Goal: Information Seeking & Learning: Learn about a topic

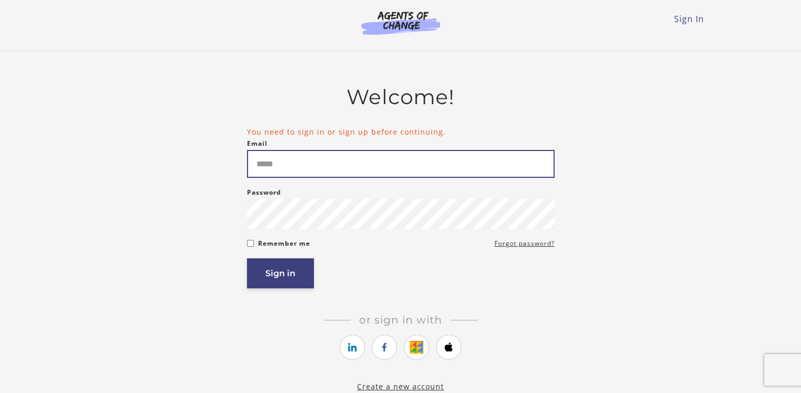
type input "**********"
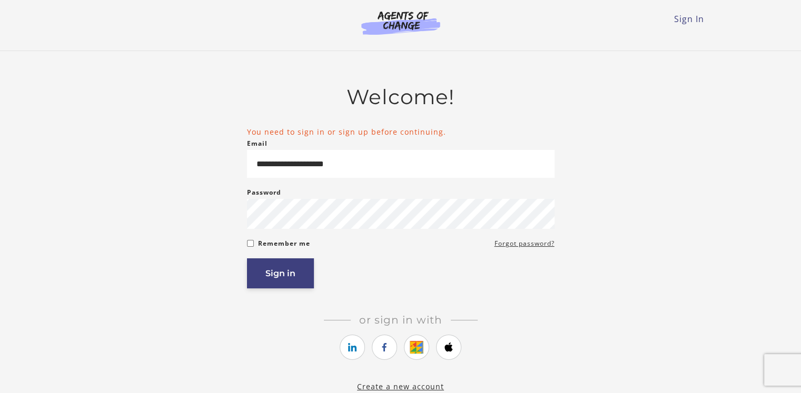
click at [277, 280] on button "Sign in" at bounding box center [280, 274] width 67 height 30
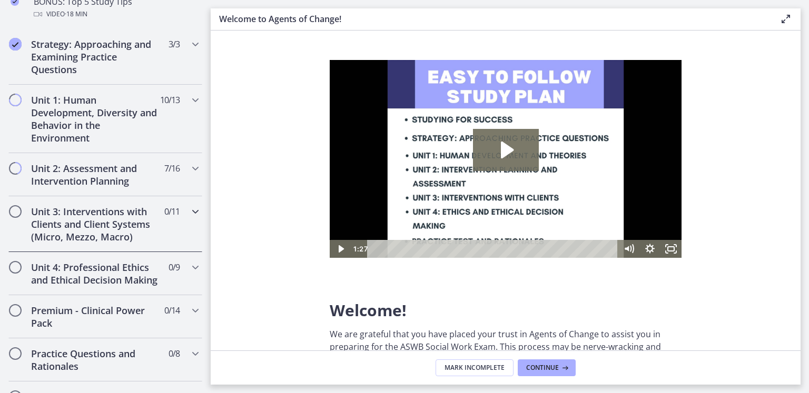
scroll to position [579, 0]
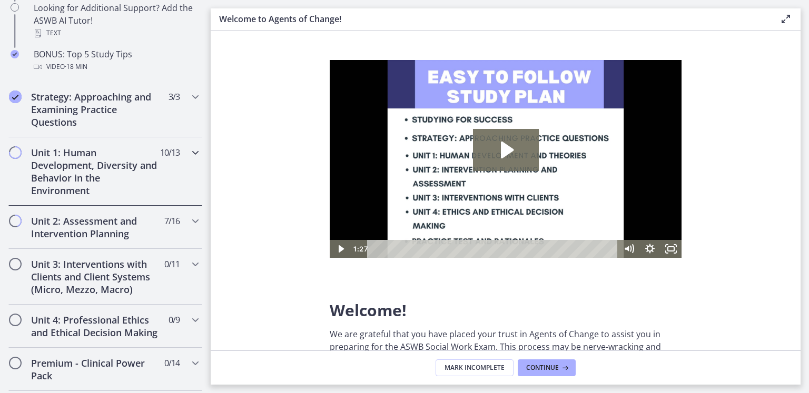
click at [155, 169] on div "Unit 1: Human Development, Diversity and Behavior in the Environment 10 / 13 Co…" at bounding box center [105, 171] width 194 height 68
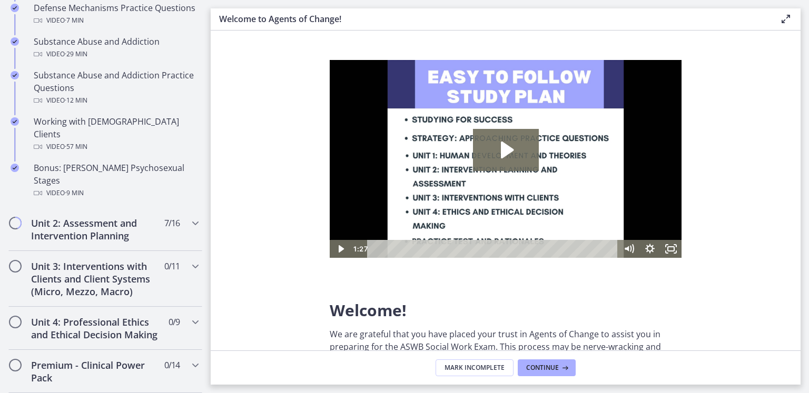
scroll to position [737, 0]
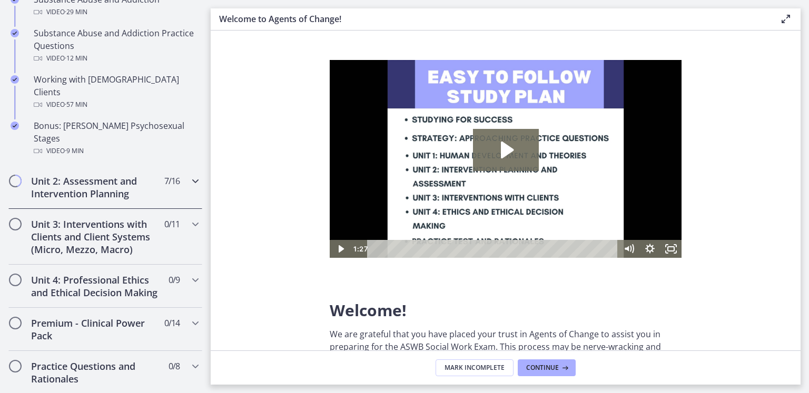
click at [96, 175] on h2 "Unit 2: Assessment and Intervention Planning" at bounding box center [95, 187] width 128 height 25
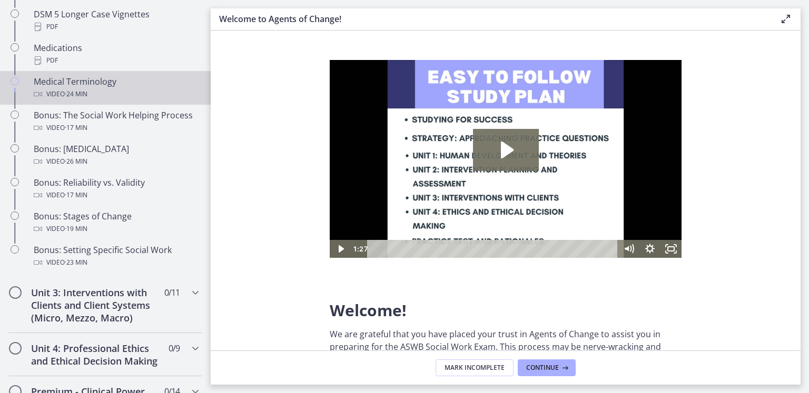
scroll to position [790, 0]
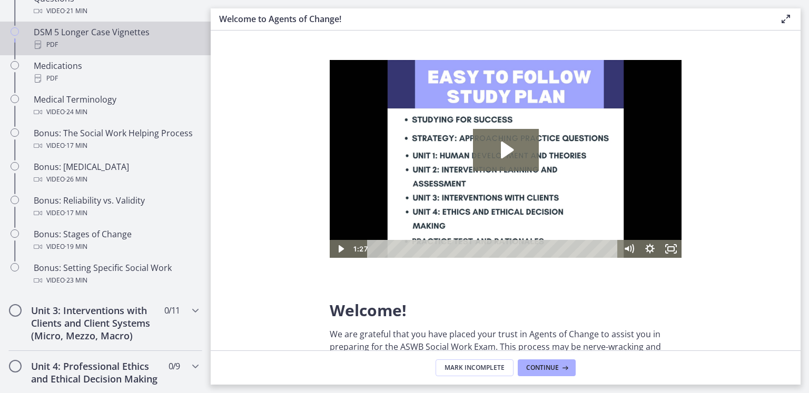
click at [120, 41] on div "PDF" at bounding box center [116, 44] width 164 height 13
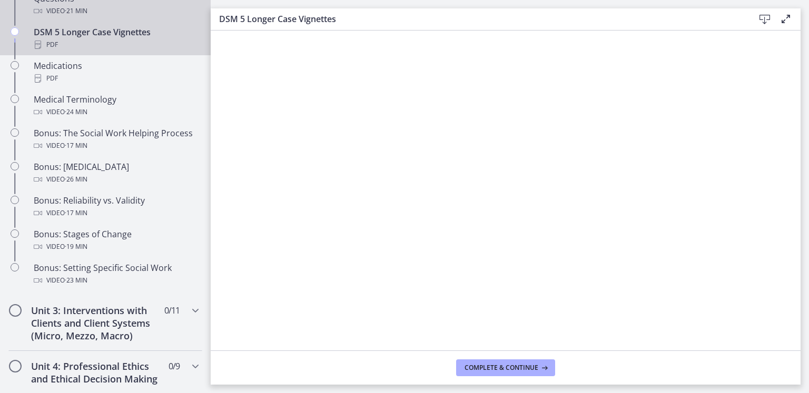
click at [80, 11] on span "· 21 min" at bounding box center [76, 11] width 23 height 13
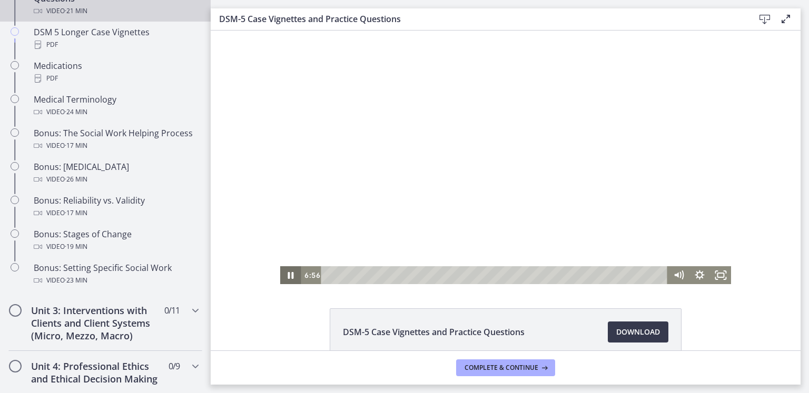
click at [289, 276] on icon "Pause" at bounding box center [291, 275] width 6 height 7
click at [289, 276] on icon "Play Video" at bounding box center [291, 275] width 21 height 18
drag, startPoint x: 695, startPoint y: 93, endPoint x: 722, endPoint y: 124, distance: 41.4
click at [703, 102] on div at bounding box center [505, 158] width 451 height 254
click at [287, 269] on icon "Play Video" at bounding box center [291, 275] width 21 height 18
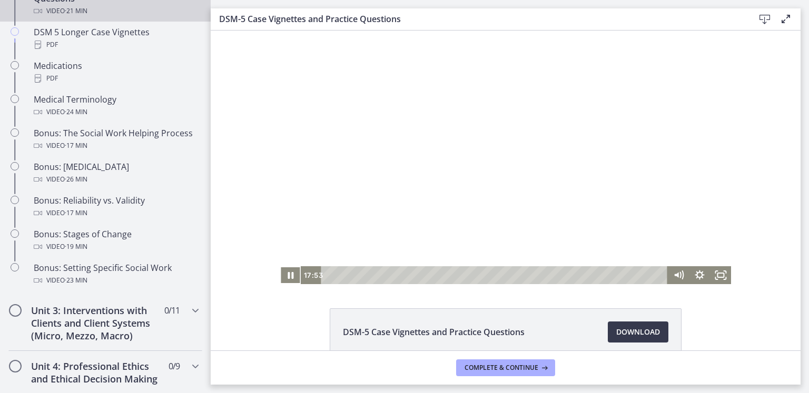
click at [637, 274] on div "Playbar" at bounding box center [496, 275] width 334 height 18
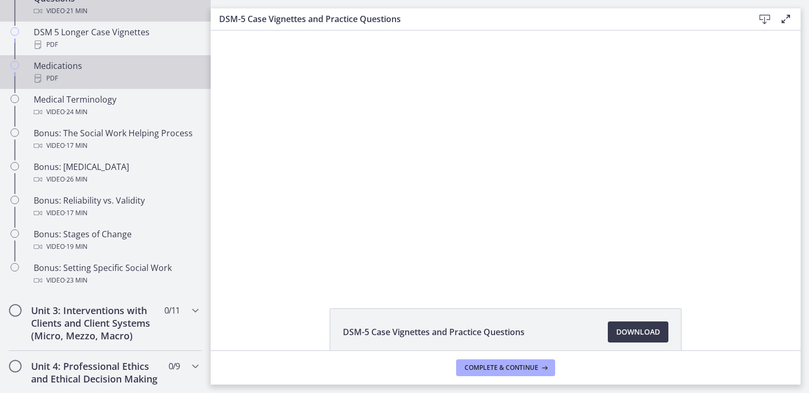
click at [73, 67] on div "Medications PDF" at bounding box center [116, 72] width 164 height 25
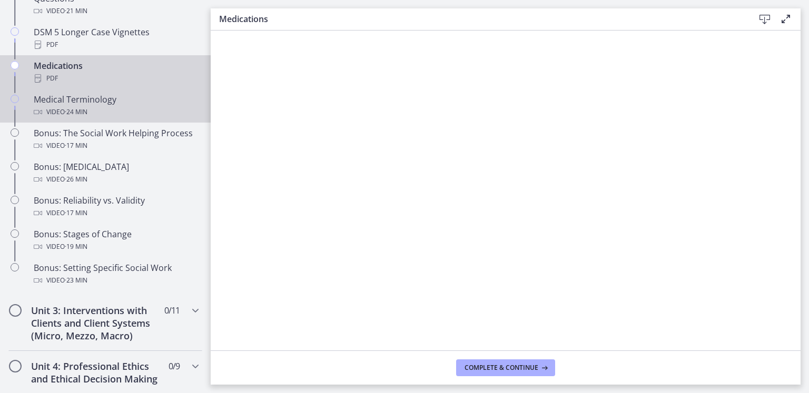
click at [108, 113] on div "Video · 24 min" at bounding box center [116, 112] width 164 height 13
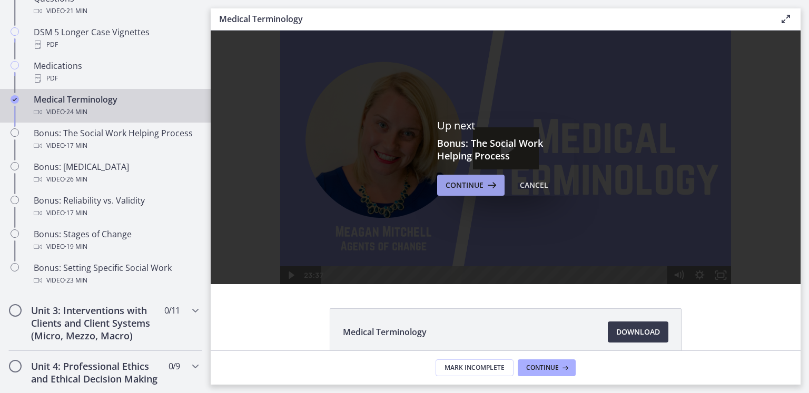
click at [449, 185] on span "Continue" at bounding box center [464, 185] width 38 height 13
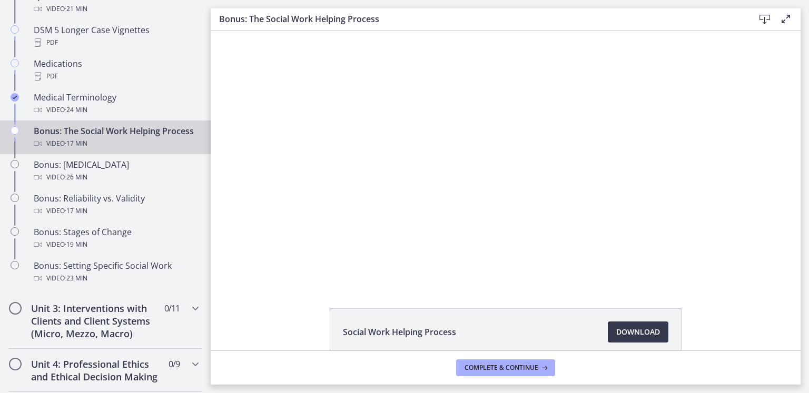
scroll to position [779, 0]
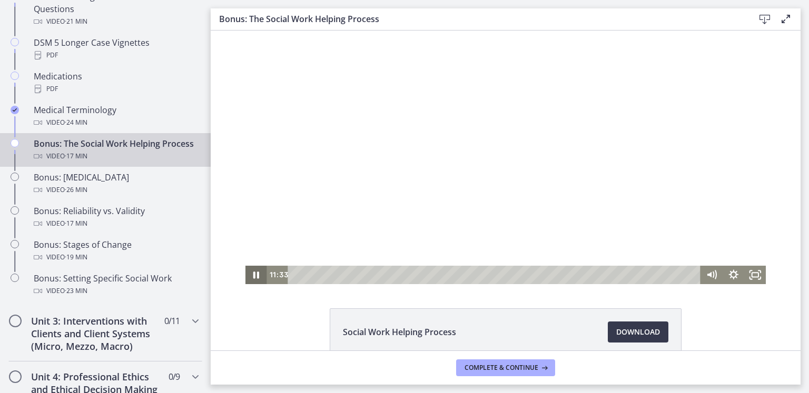
click at [256, 274] on icon "Pause" at bounding box center [256, 275] width 22 height 18
